Goal: Entertainment & Leisure: Consume media (video, audio)

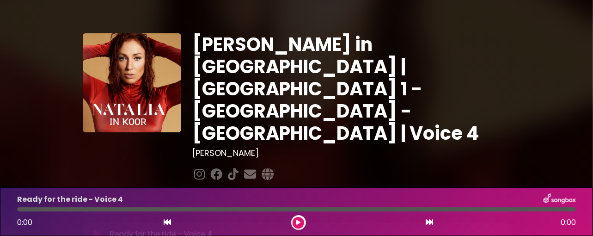
click at [300, 220] on icon at bounding box center [298, 223] width 4 height 6
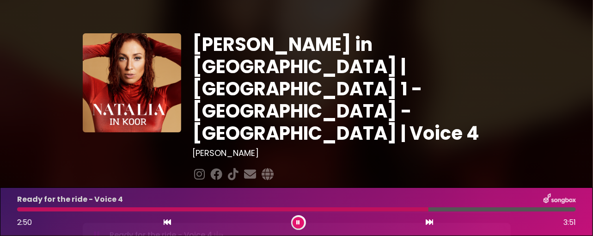
click at [298, 220] on icon at bounding box center [299, 223] width 4 height 6
click at [298, 220] on icon at bounding box center [298, 223] width 4 height 6
click at [298, 220] on icon at bounding box center [299, 223] width 4 height 6
click at [298, 220] on icon at bounding box center [298, 223] width 4 height 6
click at [298, 220] on icon at bounding box center [299, 223] width 4 height 6
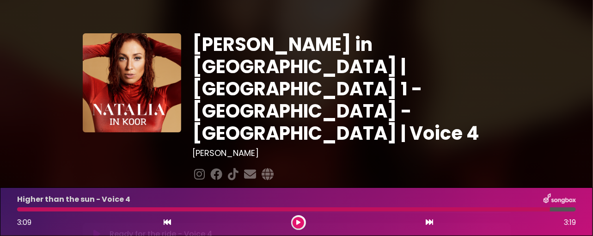
click at [298, 220] on icon at bounding box center [298, 223] width 4 height 6
click at [298, 220] on icon at bounding box center [299, 223] width 4 height 6
click at [298, 220] on icon at bounding box center [298, 223] width 4 height 6
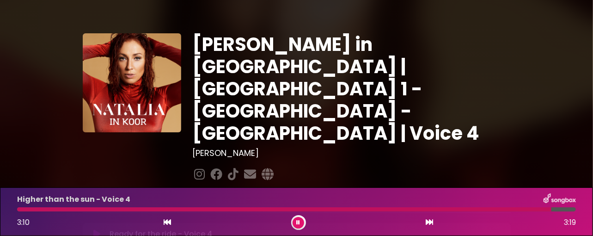
click at [298, 220] on icon at bounding box center [299, 223] width 4 height 6
click at [298, 220] on icon at bounding box center [298, 223] width 4 height 6
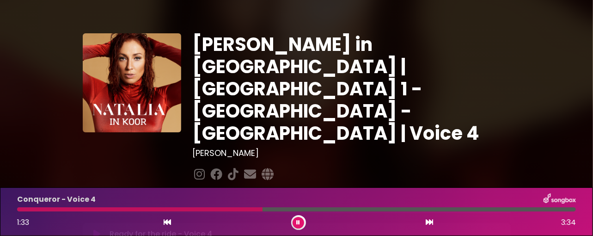
click at [298, 220] on icon at bounding box center [299, 223] width 4 height 6
click at [298, 220] on icon at bounding box center [298, 223] width 4 height 6
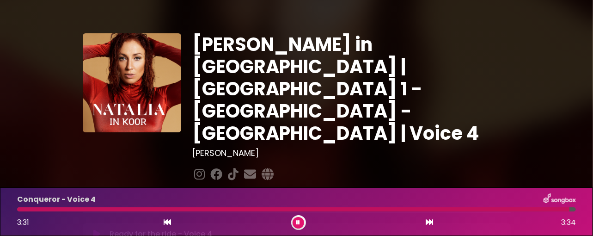
click at [298, 220] on icon at bounding box center [299, 223] width 4 height 6
click at [298, 220] on icon at bounding box center [298, 223] width 4 height 6
click at [298, 220] on icon at bounding box center [299, 223] width 4 height 6
click at [303, 229] on div "3:31 3:34" at bounding box center [297, 222] width 570 height 15
click at [299, 217] on button at bounding box center [299, 223] width 12 height 12
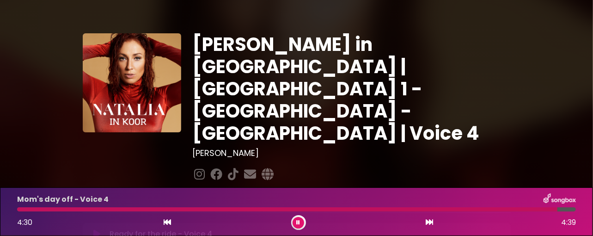
click at [298, 221] on icon at bounding box center [299, 223] width 4 height 6
click at [469, 207] on div "Mom's day off - Voice 4 4:30 4:39" at bounding box center [297, 211] width 570 height 37
click at [476, 207] on div at bounding box center [287, 209] width 541 height 4
click at [167, 219] on button at bounding box center [167, 222] width 8 height 12
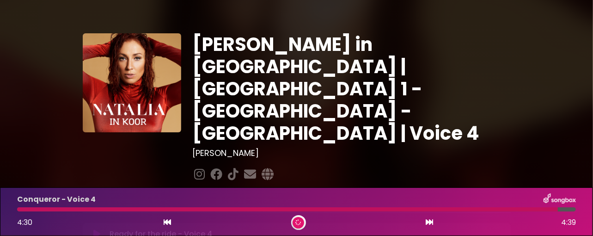
click at [167, 219] on button at bounding box center [167, 222] width 8 height 12
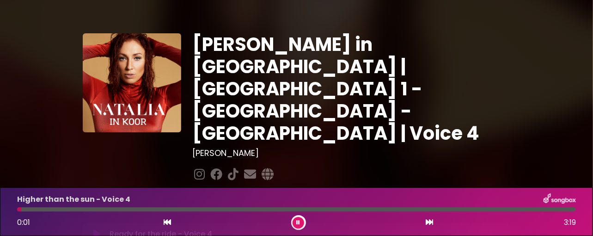
click at [299, 218] on button at bounding box center [299, 223] width 12 height 12
